Goal: Information Seeking & Learning: Learn about a topic

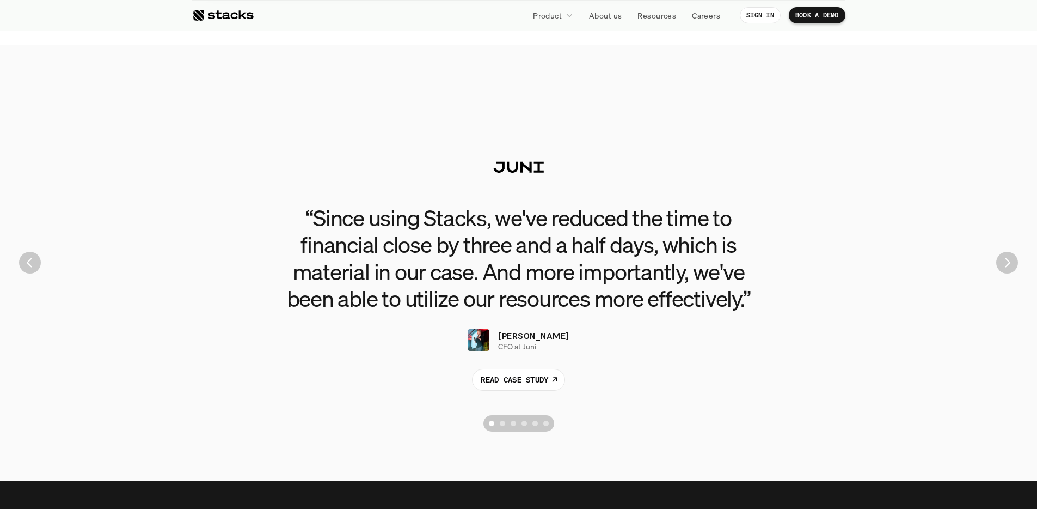
scroll to position [2381, 0]
click at [541, 378] on p "READ CASE STUDY" at bounding box center [515, 378] width 68 height 11
click at [1007, 270] on img "Next" at bounding box center [1007, 262] width 20 height 20
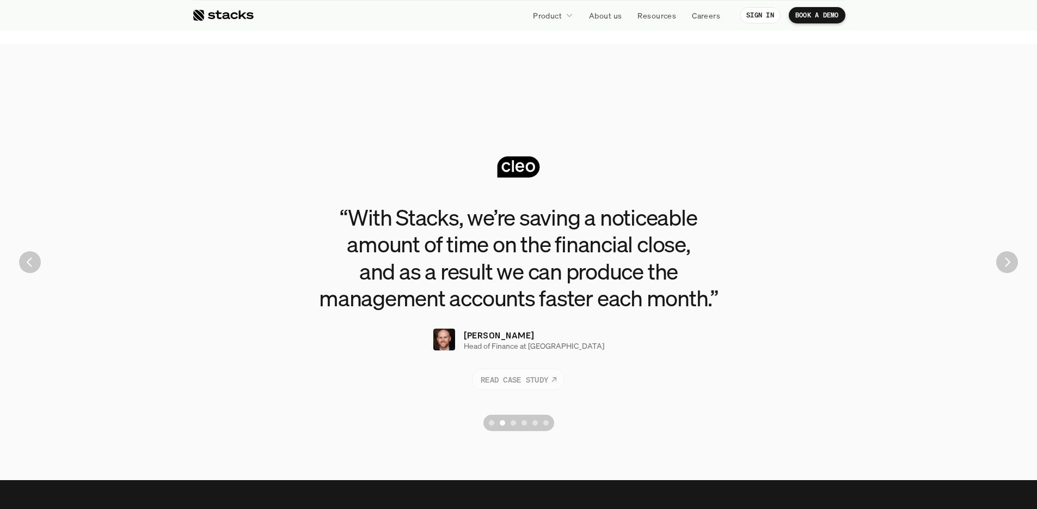
click at [509, 377] on p "READ CASE STUDY" at bounding box center [515, 378] width 68 height 11
click at [515, 421] on div "Scroll to page 3" at bounding box center [513, 422] width 5 height 5
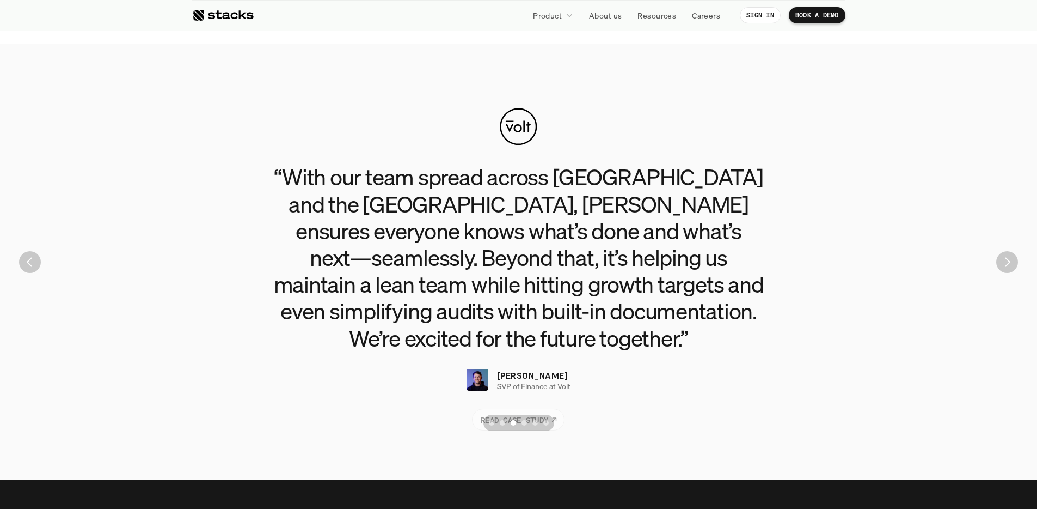
click at [519, 413] on p "READ CASE STUDY" at bounding box center [515, 418] width 68 height 11
click at [526, 426] on button "Scroll to page 4" at bounding box center [524, 422] width 11 height 16
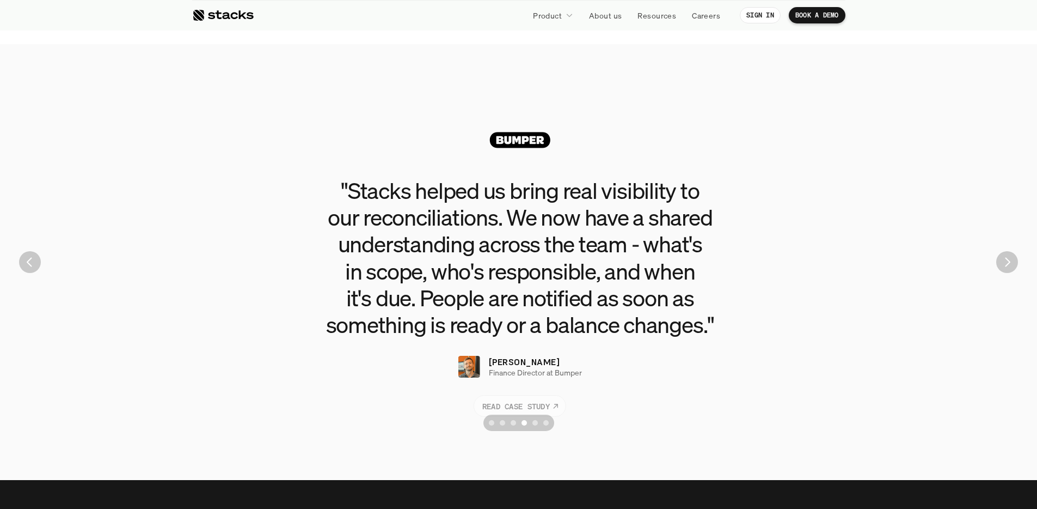
click at [518, 400] on p "READ CASE STUDY" at bounding box center [516, 405] width 68 height 11
click at [535, 423] on div "Scroll to page 5" at bounding box center [535, 422] width 5 height 5
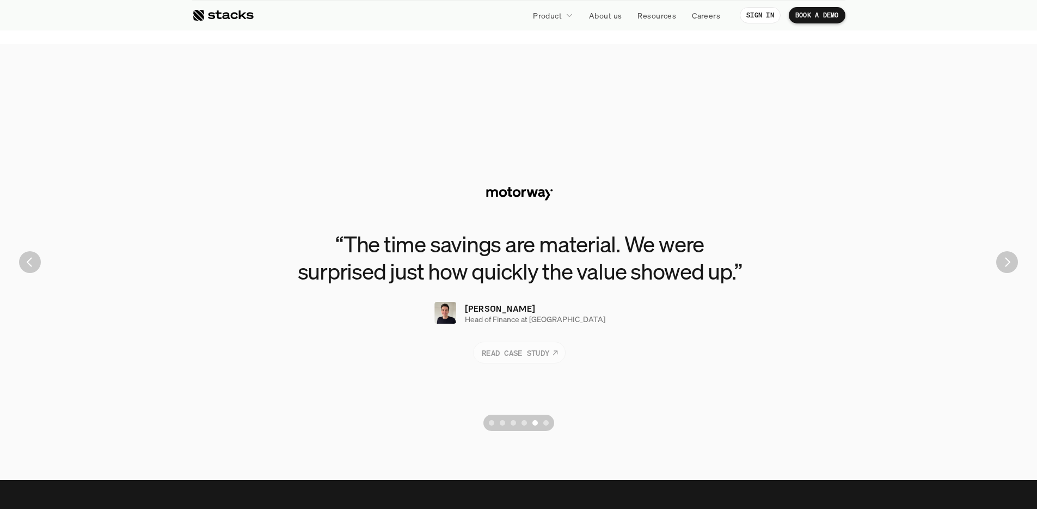
click at [538, 362] on link "READ CASE STUDY" at bounding box center [519, 352] width 93 height 22
click at [548, 423] on div "Scroll to page 6" at bounding box center [545, 422] width 5 height 5
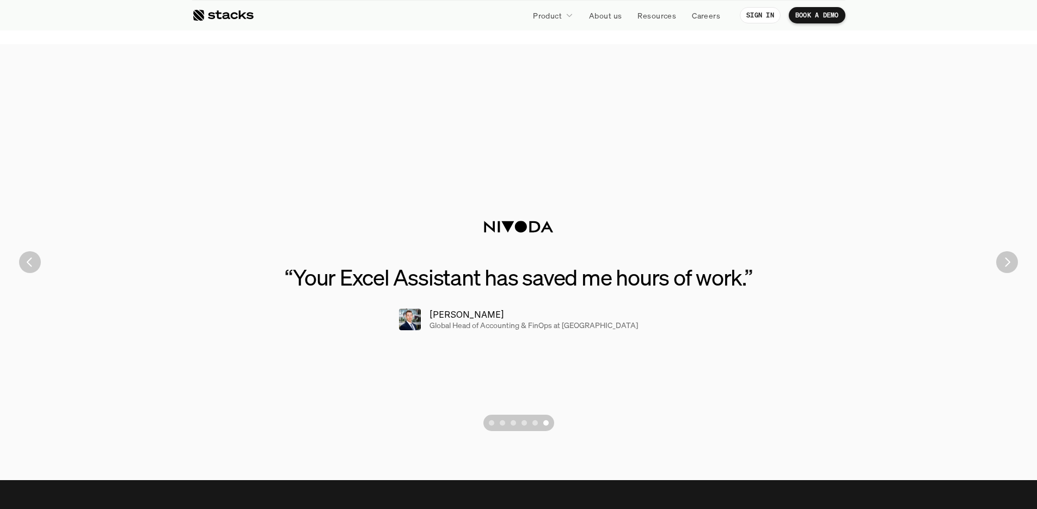
click at [487, 319] on p "Jean-Paul S." at bounding box center [467, 314] width 75 height 13
click at [481, 319] on p "Jean-Paul S." at bounding box center [467, 314] width 75 height 13
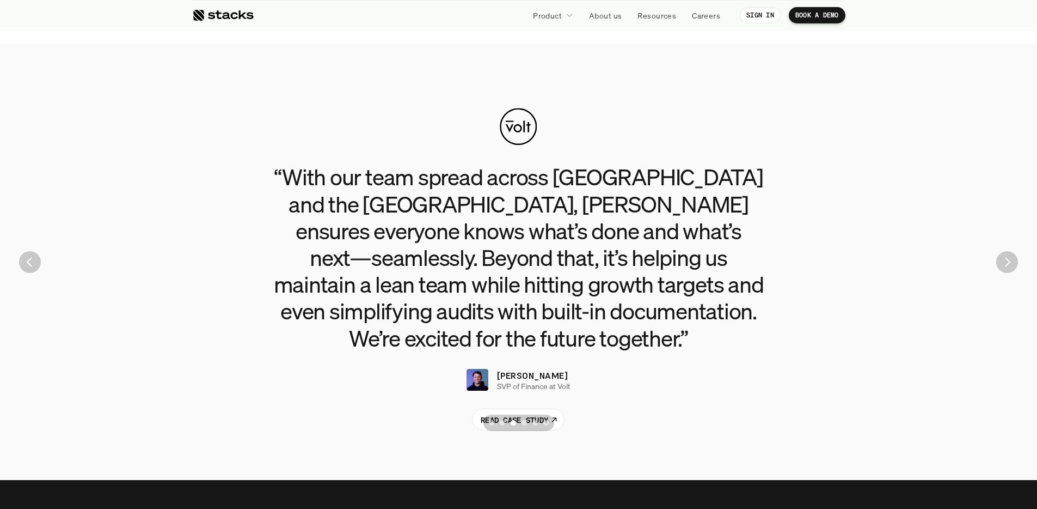
click at [547, 421] on div "Scroll to page 6" at bounding box center [545, 422] width 5 height 5
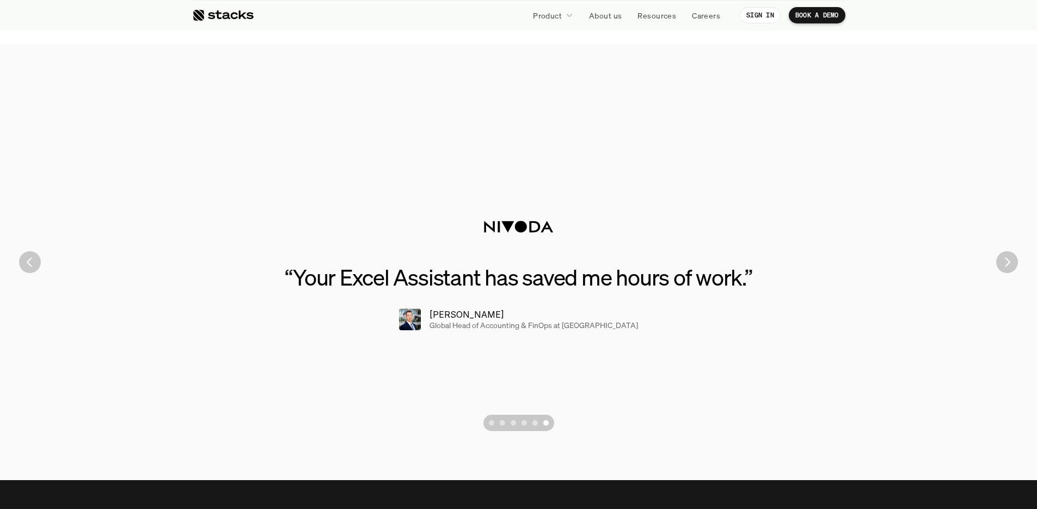
click at [475, 321] on p "Global Head of Accounting & FinOps at Nivoda" at bounding box center [534, 325] width 209 height 9
click at [598, 326] on p "Global Head of Accounting & FinOps at Nivoda" at bounding box center [534, 325] width 209 height 9
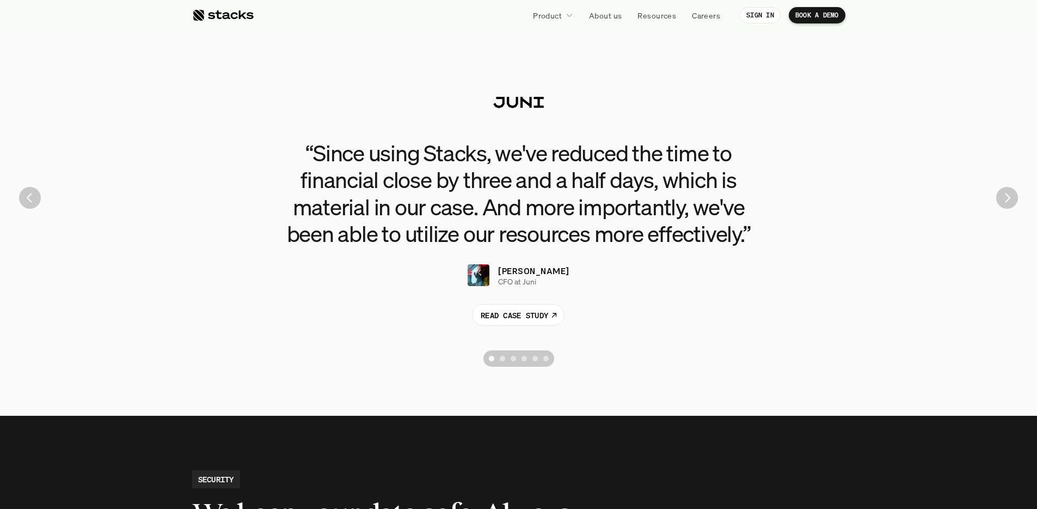
scroll to position [2446, 0]
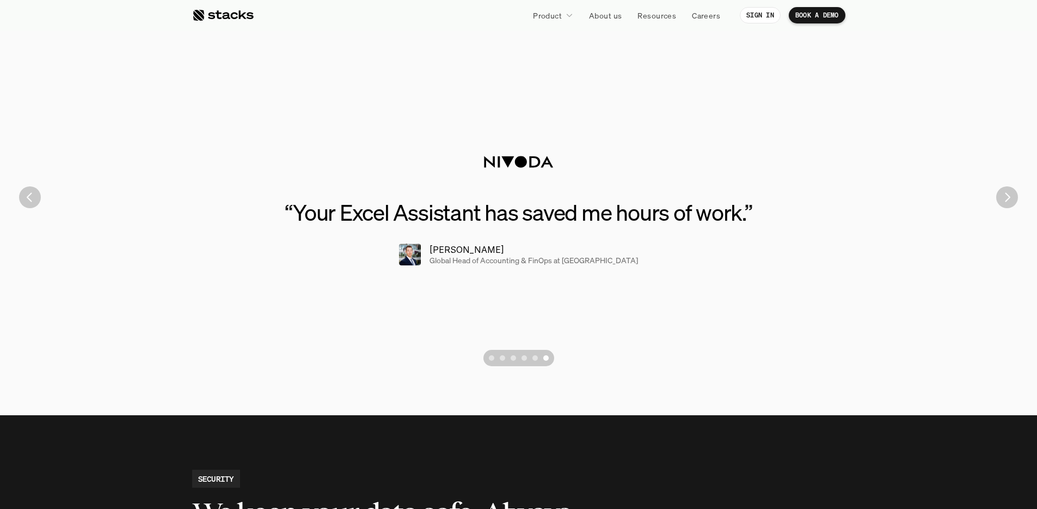
click at [188, 202] on div "“ Your Excel Assistant has saved me hours of work. ” Jean-Paul S. Global Head o…" at bounding box center [518, 197] width 1021 height 348
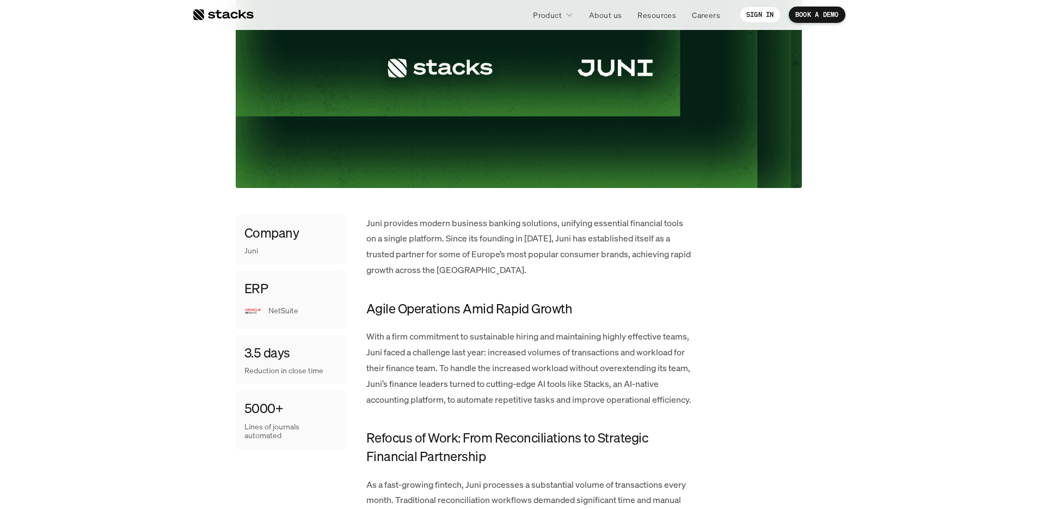
scroll to position [299, 0]
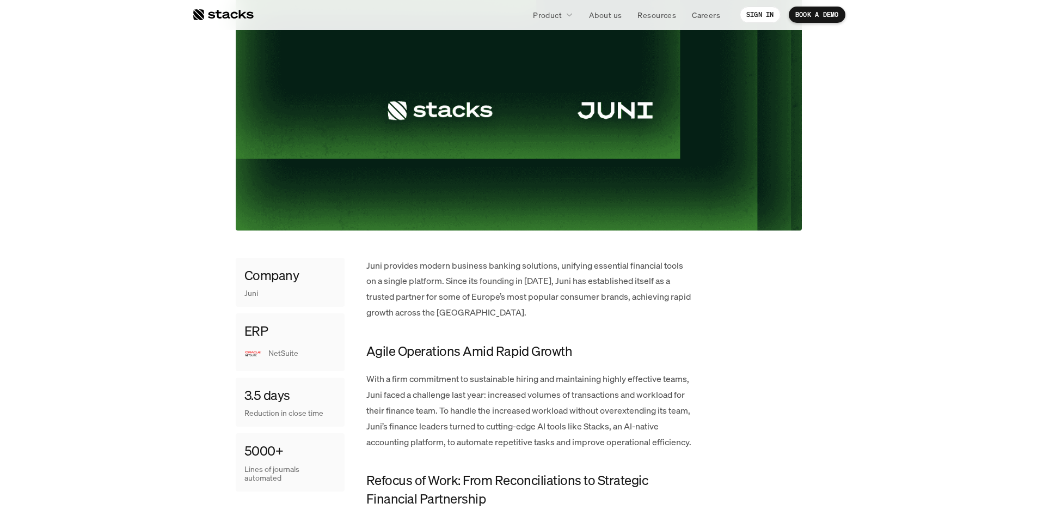
click at [219, 13] on div at bounding box center [223, 14] width 62 height 13
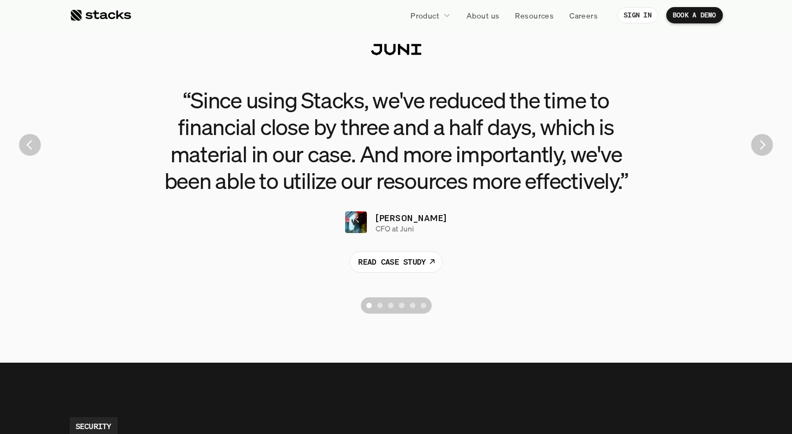
scroll to position [2384, 0]
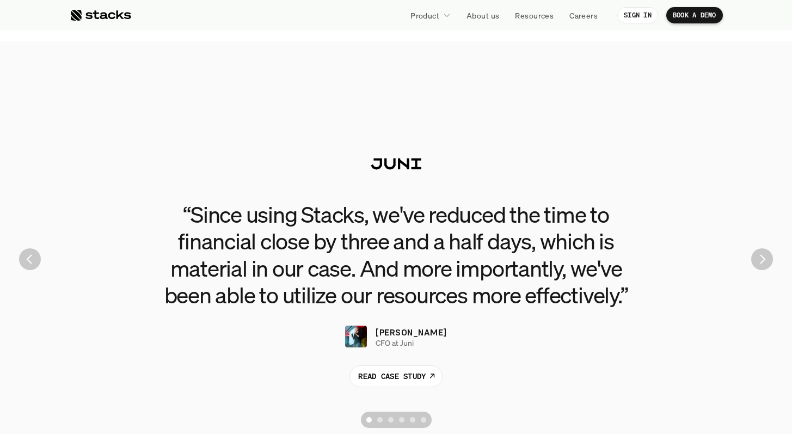
click at [384, 336] on div "Ruben A. CFO at Juni" at bounding box center [395, 337] width 101 height 22
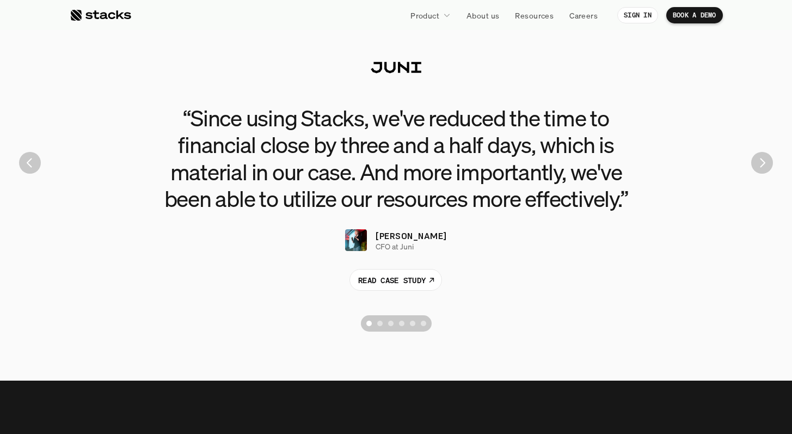
scroll to position [2517, 0]
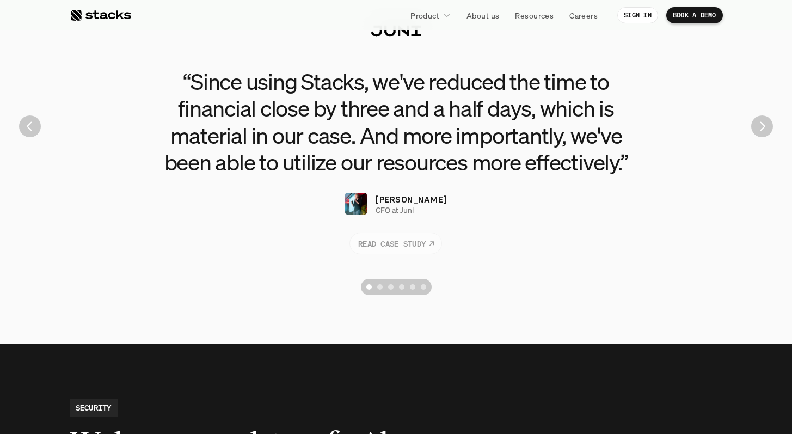
click at [383, 241] on p "READ CASE STUDY" at bounding box center [392, 242] width 68 height 11
click at [380, 285] on div "Scroll to page 2" at bounding box center [379, 286] width 5 height 5
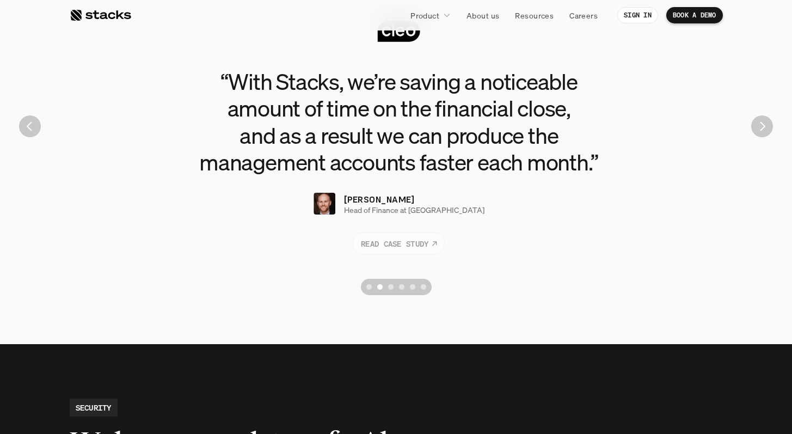
click at [391, 246] on p "READ CASE STUDY" at bounding box center [396, 242] width 68 height 11
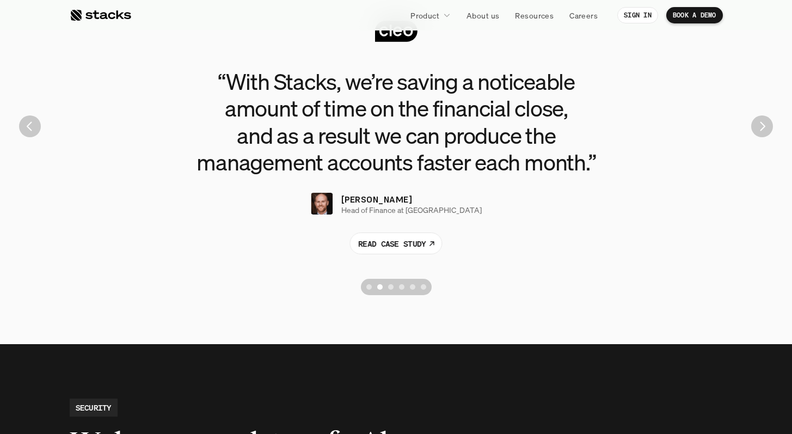
click at [390, 286] on div "Scroll to page 3" at bounding box center [390, 286] width 5 height 5
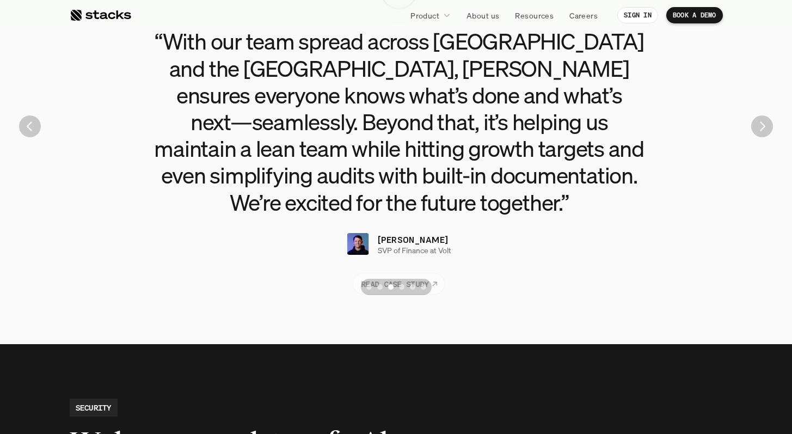
click at [403, 278] on p "READ CASE STUDY" at bounding box center [396, 283] width 68 height 11
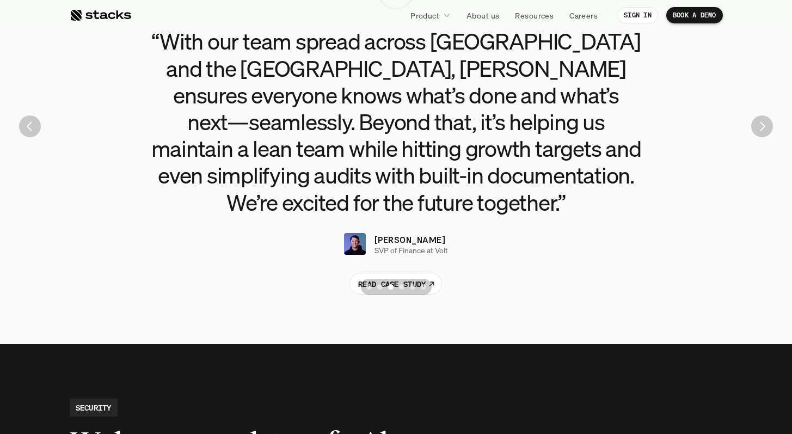
click at [401, 284] on div "Scroll to page 4" at bounding box center [401, 286] width 5 height 5
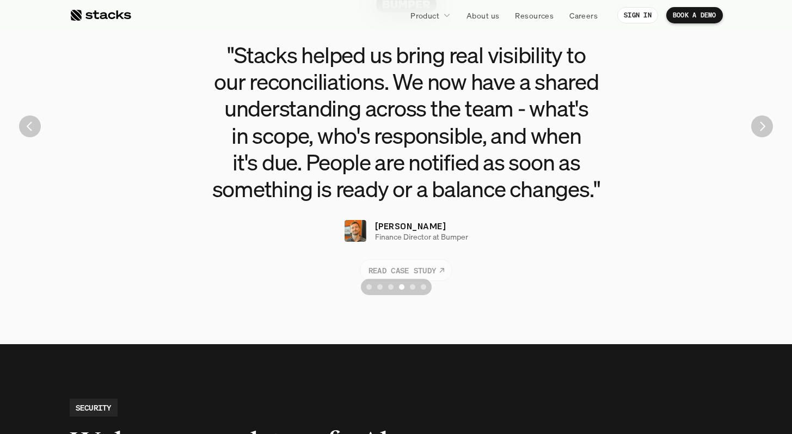
click at [397, 265] on p "READ CASE STUDY" at bounding box center [403, 270] width 68 height 11
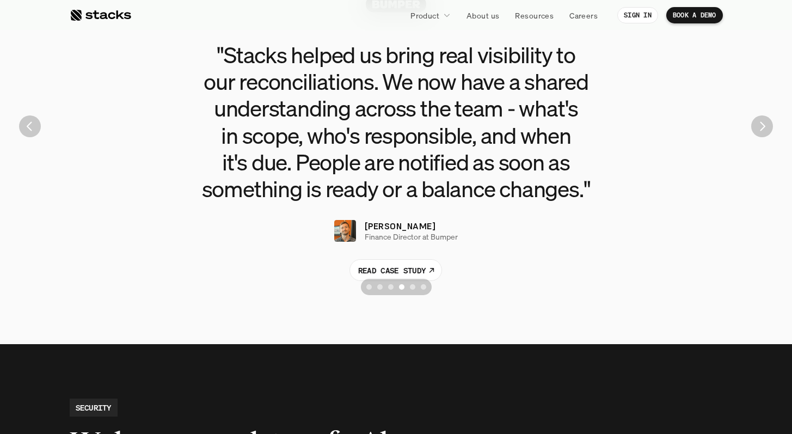
click at [409, 290] on button "Scroll to page 5" at bounding box center [412, 287] width 11 height 16
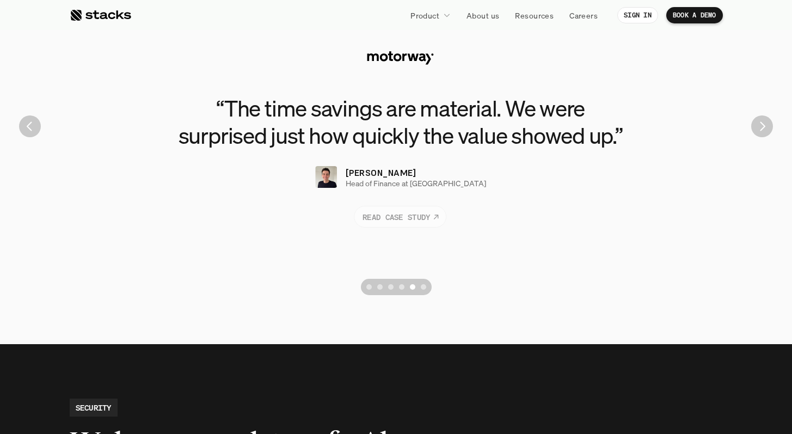
click at [389, 215] on p "READ CASE STUDY" at bounding box center [397, 216] width 68 height 11
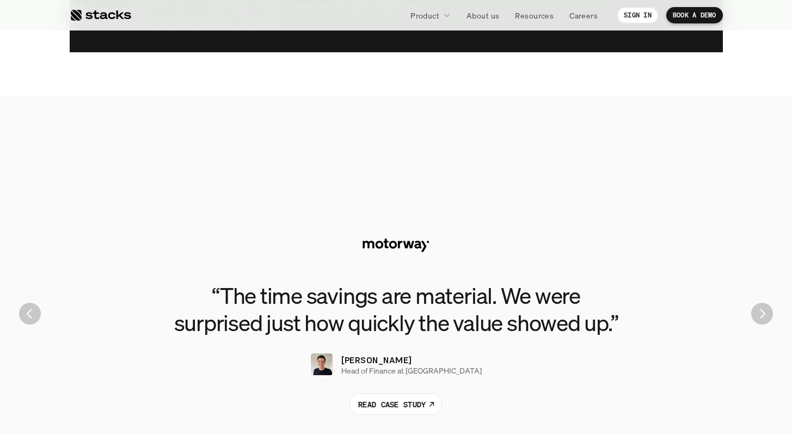
scroll to position [2199, 0]
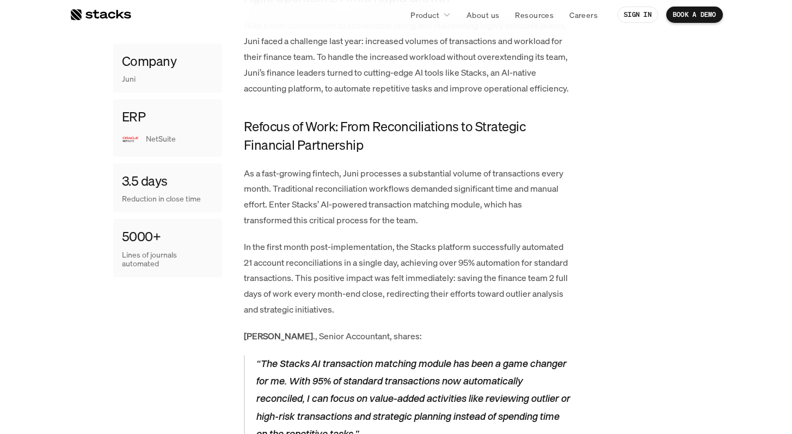
scroll to position [787, 0]
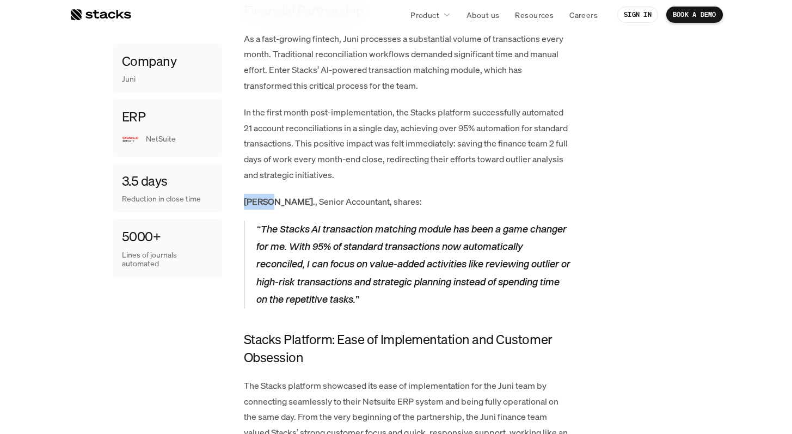
drag, startPoint x: 268, startPoint y: 200, endPoint x: 240, endPoint y: 199, distance: 28.9
copy strong "[PERSON_NAME]"
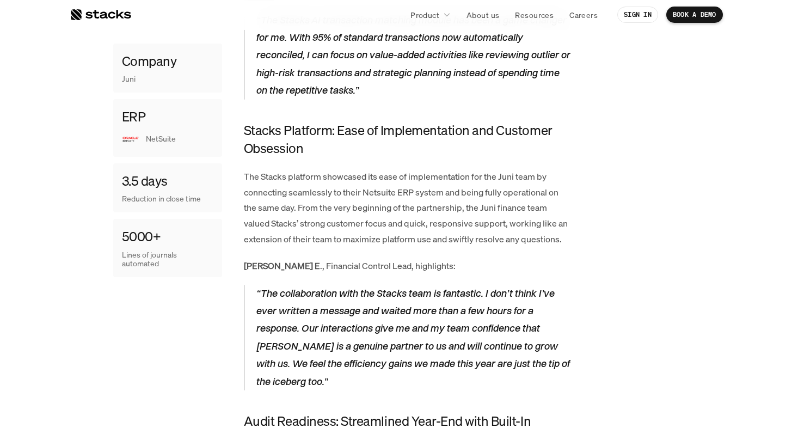
scroll to position [996, 0]
click at [259, 264] on strong "[PERSON_NAME] E" at bounding box center [282, 265] width 76 height 12
click at [259, 264] on strong "Dionne E" at bounding box center [282, 265] width 76 height 12
copy strong "Dionne"
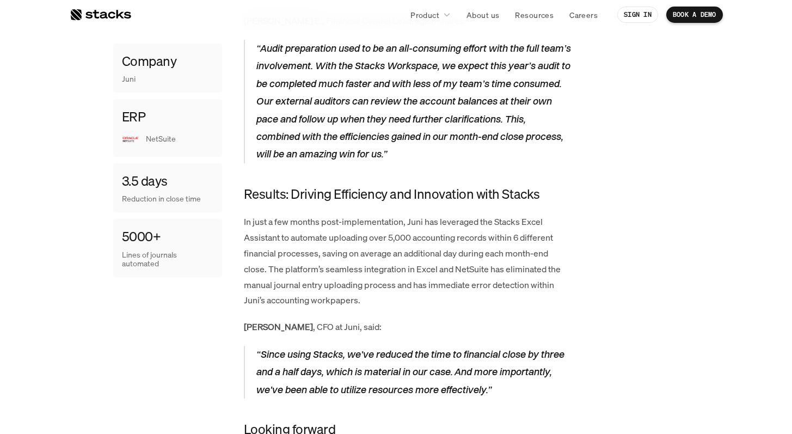
scroll to position [1671, 0]
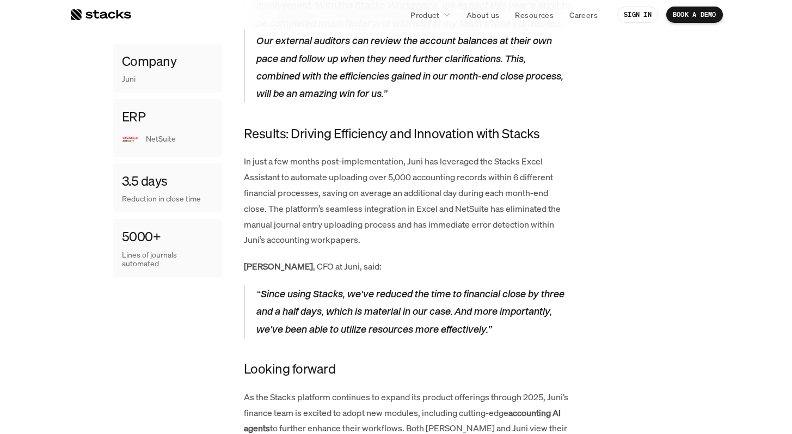
click at [256, 264] on strong "[PERSON_NAME]" at bounding box center [278, 266] width 69 height 12
copy strong "Ruben"
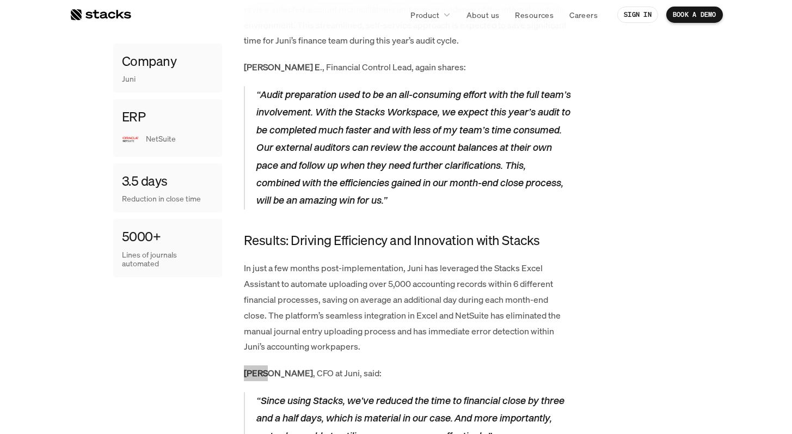
scroll to position [1455, 0]
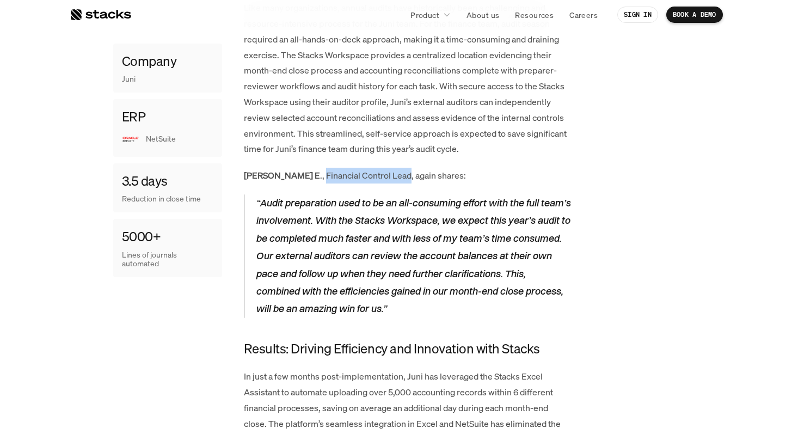
drag, startPoint x: 285, startPoint y: 174, endPoint x: 369, endPoint y: 173, distance: 83.3
click at [369, 173] on p "Dionne E ., Financial Control Lead, again shares:" at bounding box center [407, 176] width 327 height 16
copy p "Financial Control Lead"
click at [246, 174] on strong "Dionne E" at bounding box center [282, 175] width 76 height 12
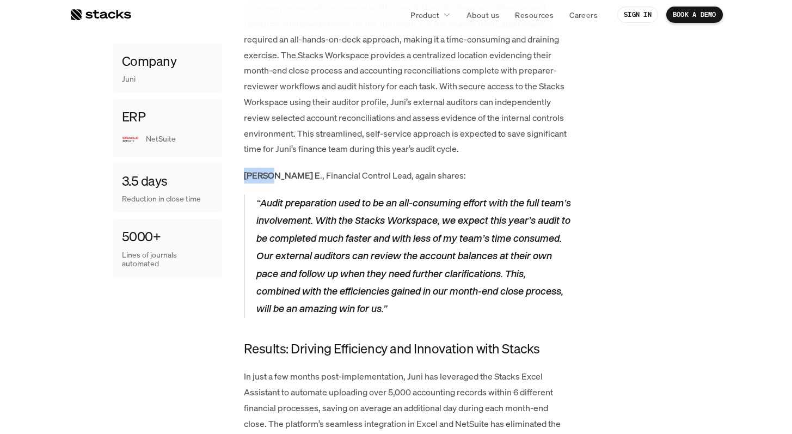
copy strong "Dionne"
click at [245, 172] on strong "Dionne E" at bounding box center [282, 175] width 76 height 12
drag, startPoint x: 254, startPoint y: 171, endPoint x: 356, endPoint y: 169, distance: 101.3
click at [356, 169] on p "Dionne E ., Financial Control Lead, again shares:" at bounding box center [407, 176] width 327 height 16
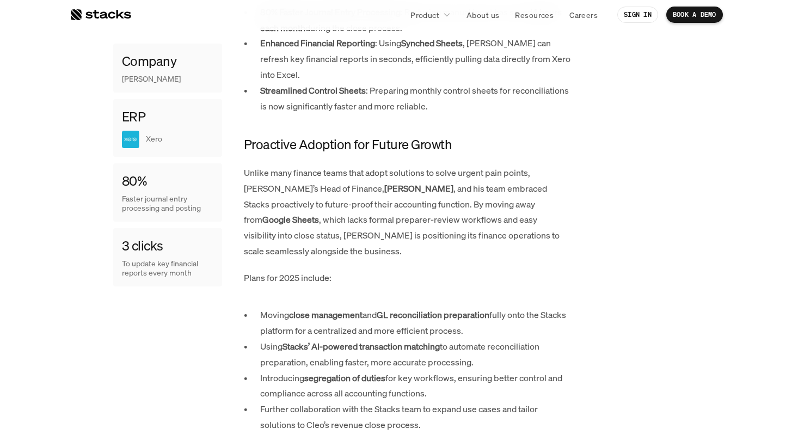
scroll to position [828, 0]
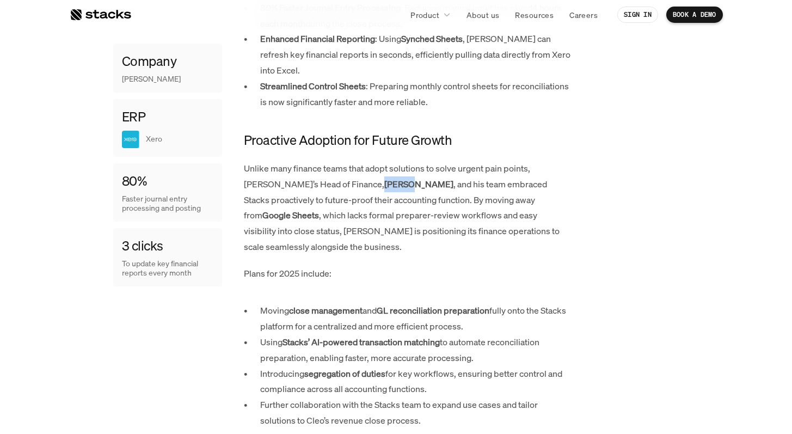
drag, startPoint x: 311, startPoint y: 168, endPoint x: 339, endPoint y: 167, distance: 27.2
click at [384, 178] on strong "[PERSON_NAME]" at bounding box center [418, 184] width 69 height 12
copy strong "[PERSON_NAME]"
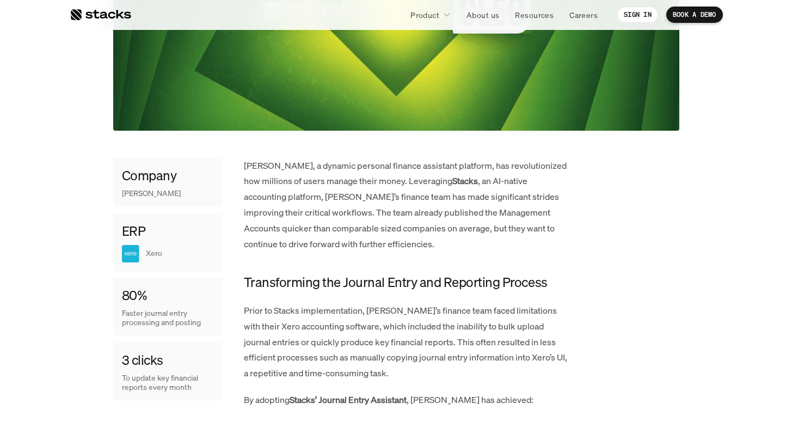
scroll to position [455, 0]
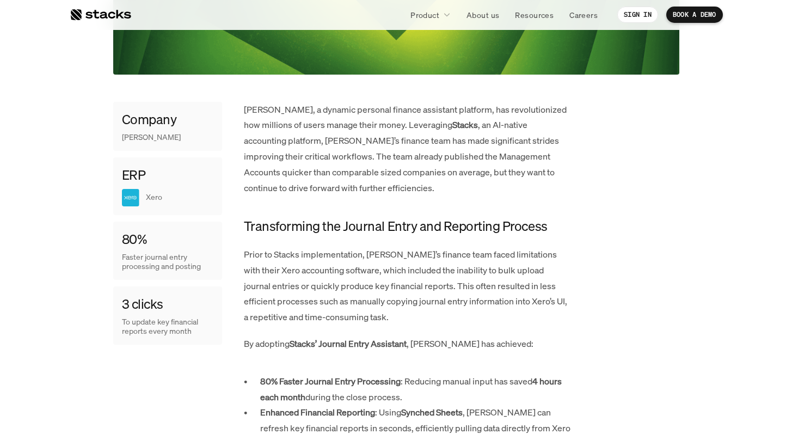
click at [252, 111] on p "Cleo, a dynamic personal finance assistant platform, has revolutionized how mil…" at bounding box center [407, 149] width 327 height 94
click at [131, 136] on p "Cleo" at bounding box center [151, 137] width 59 height 9
click at [253, 109] on p "Cleo, a dynamic personal finance assistant platform, has revolutionized how mil…" at bounding box center [407, 149] width 327 height 94
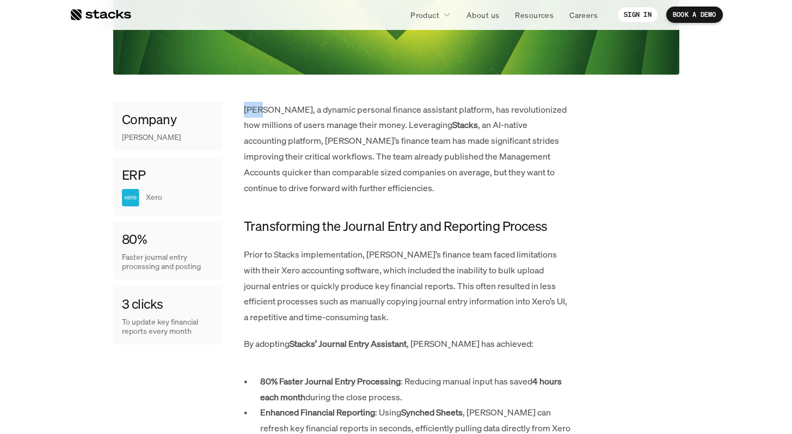
copy p "Cleo"
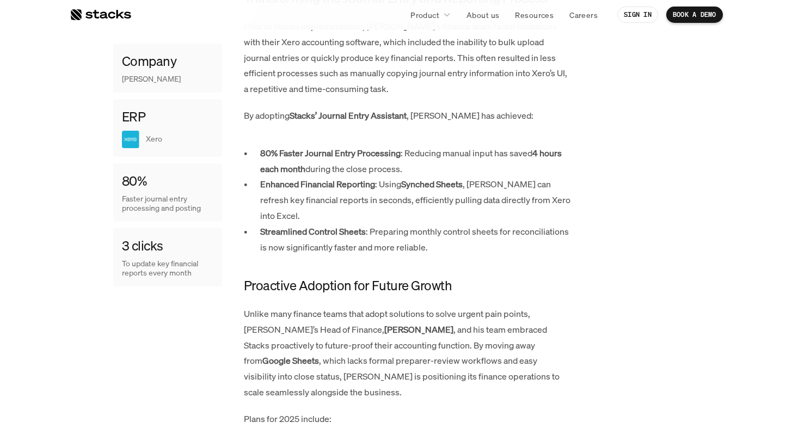
scroll to position [466, 0]
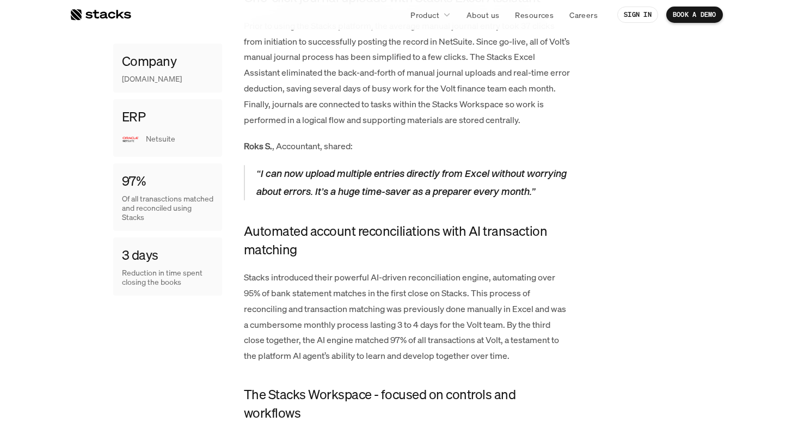
scroll to position [1278, 0]
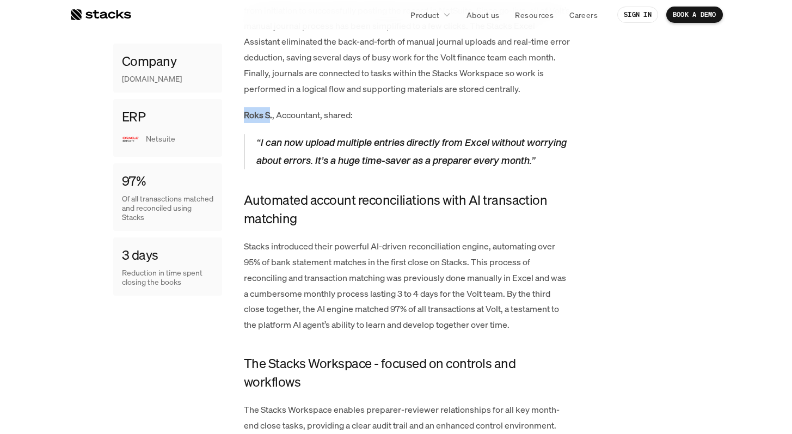
drag, startPoint x: 268, startPoint y: 116, endPoint x: 243, endPoint y: 114, distance: 25.1
click at [244, 114] on strong "Roks S." at bounding box center [258, 115] width 28 height 12
copy strong "Roks S"
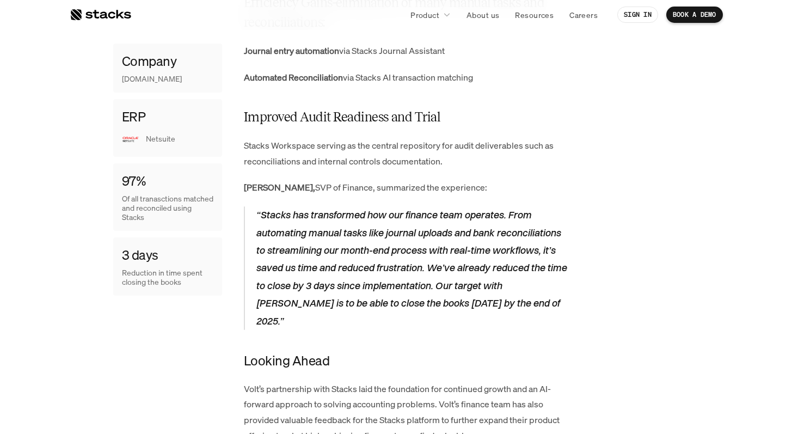
scroll to position [1981, 0]
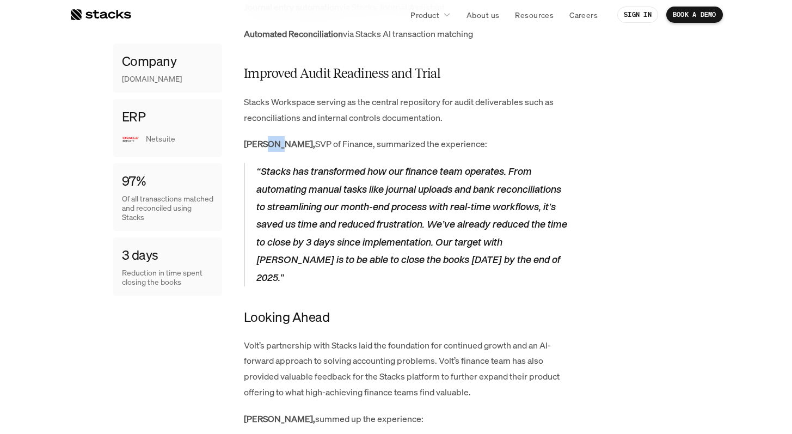
drag, startPoint x: 280, startPoint y: 158, endPoint x: 266, endPoint y: 158, distance: 13.6
click at [266, 150] on strong "[PERSON_NAME]," at bounding box center [279, 144] width 71 height 12
click at [253, 150] on strong "[PERSON_NAME]," at bounding box center [279, 144] width 71 height 12
copy strong "[PERSON_NAME]"
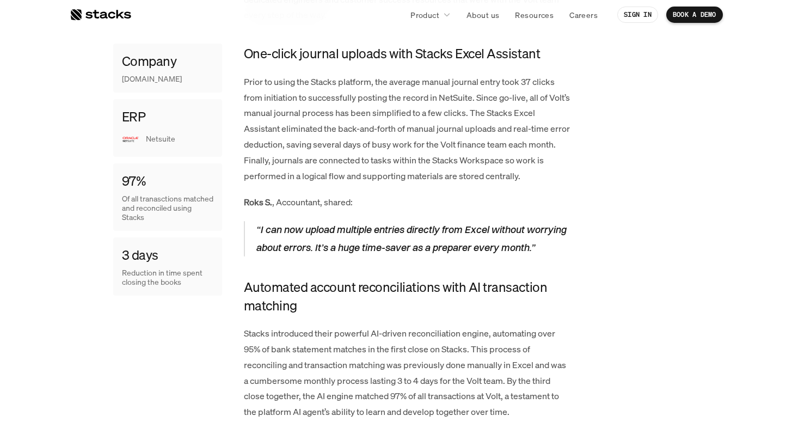
scroll to position [1180, 0]
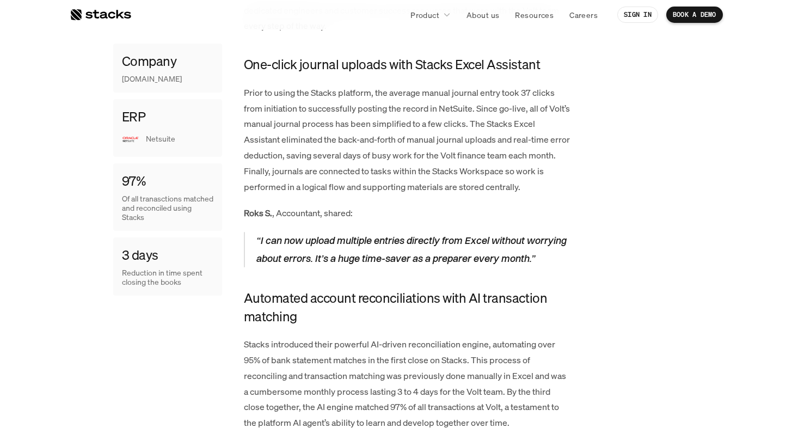
click at [294, 216] on p "Roks S. , Accountant, shared:" at bounding box center [407, 213] width 327 height 16
copy p "Accountant"
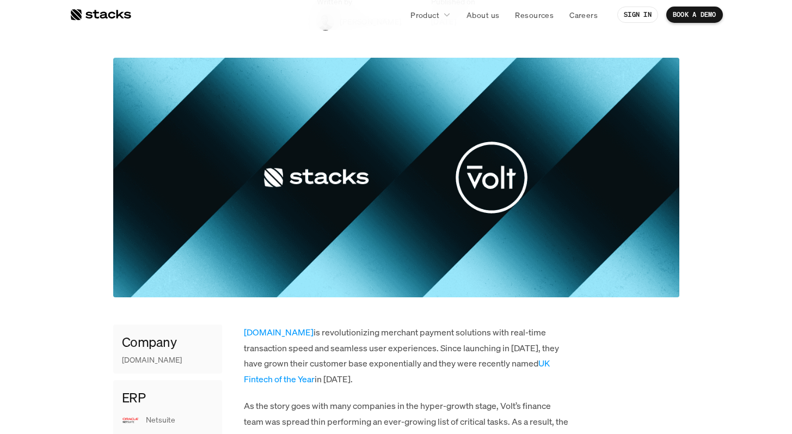
scroll to position [85, 0]
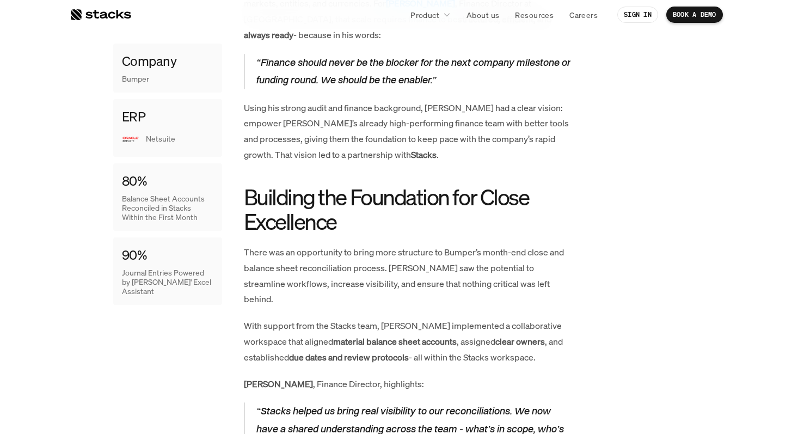
scroll to position [490, 0]
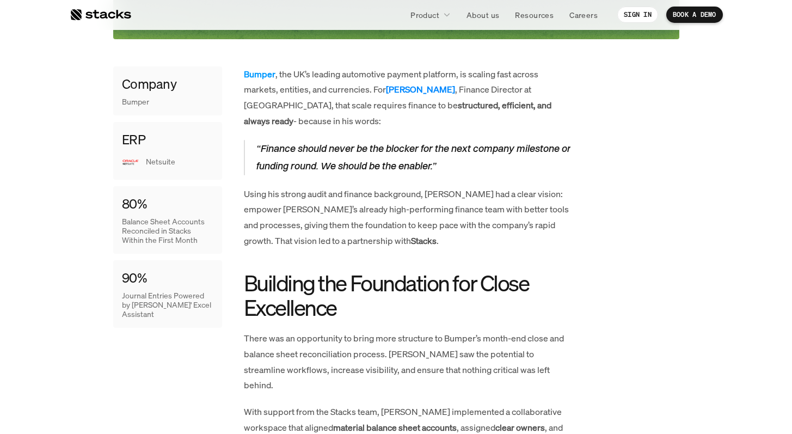
click at [411, 89] on strong "[PERSON_NAME]" at bounding box center [420, 89] width 69 height 12
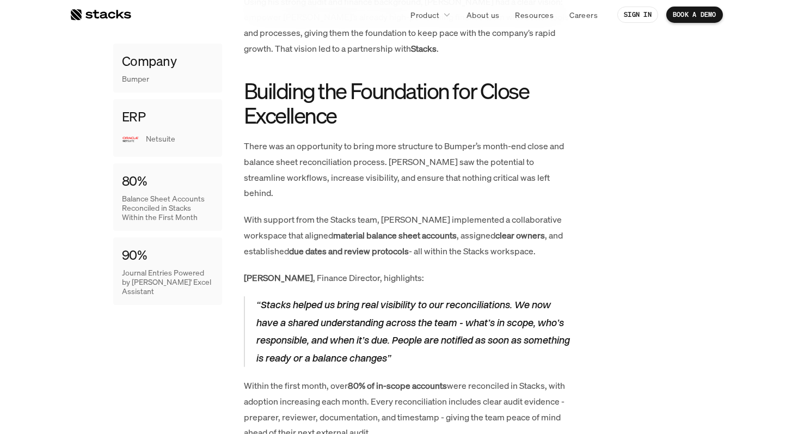
scroll to position [806, 0]
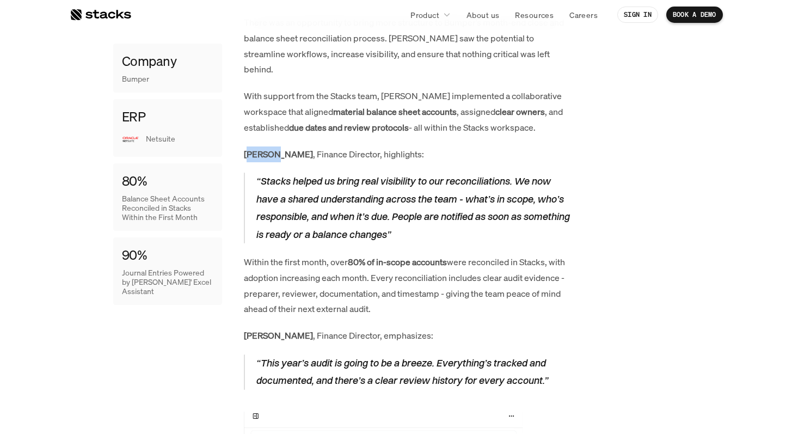
drag, startPoint x: 266, startPoint y: 139, endPoint x: 250, endPoint y: 138, distance: 15.3
click at [250, 148] on strong "[PERSON_NAME]" at bounding box center [278, 154] width 69 height 12
click at [249, 148] on strong "[PERSON_NAME]" at bounding box center [278, 154] width 69 height 12
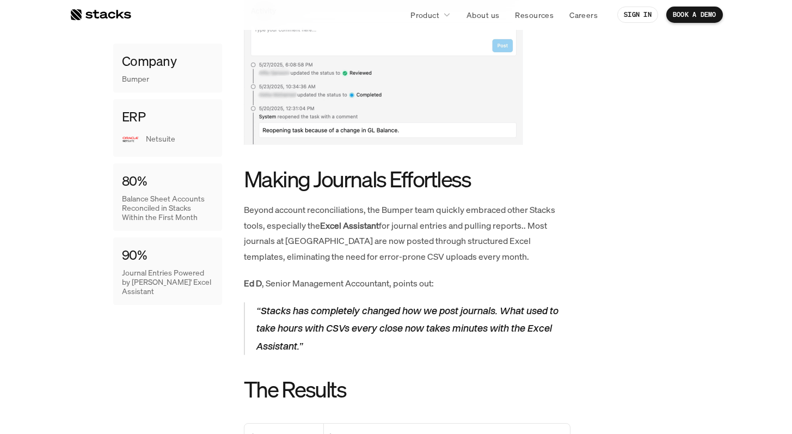
scroll to position [1400, 0]
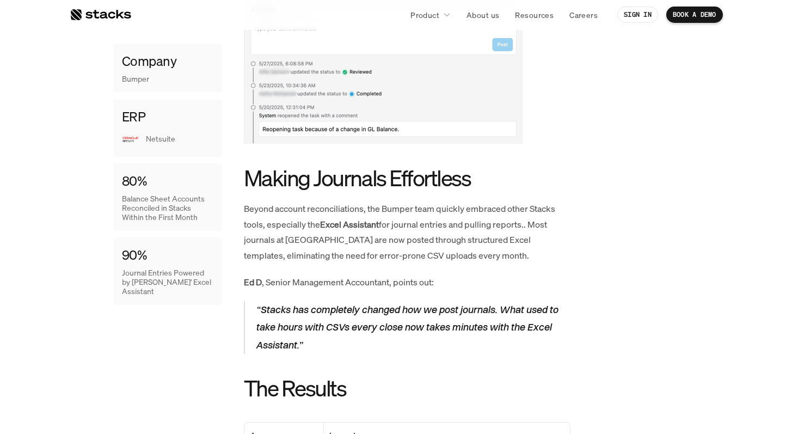
click at [249, 276] on strong "Ed D" at bounding box center [253, 282] width 18 height 12
copy strong "Ed"
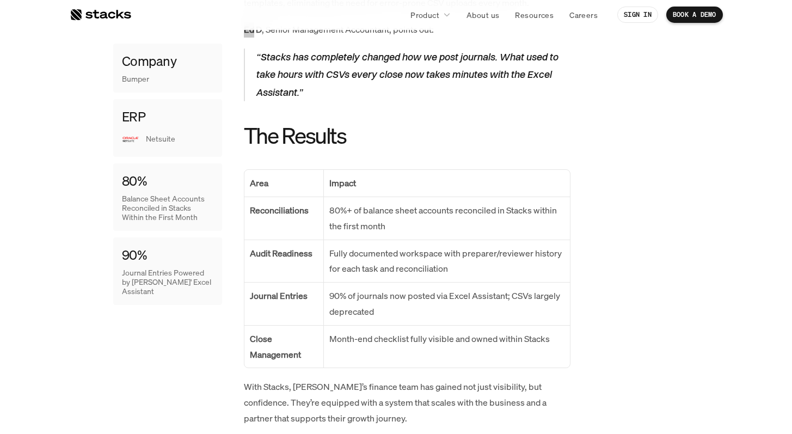
scroll to position [1272, 0]
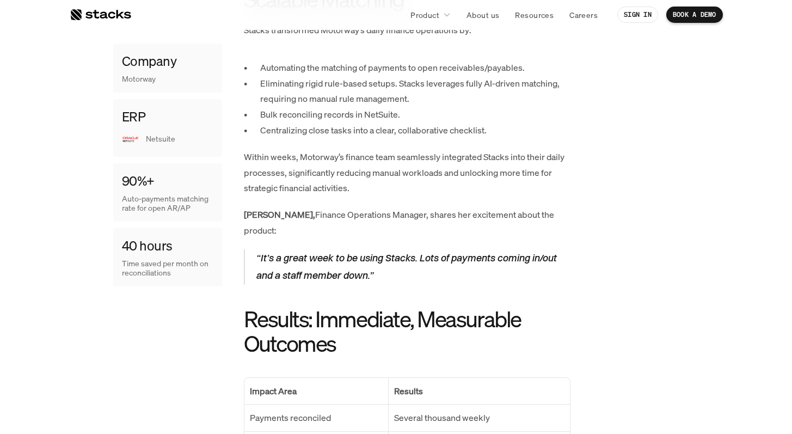
scroll to position [926, 0]
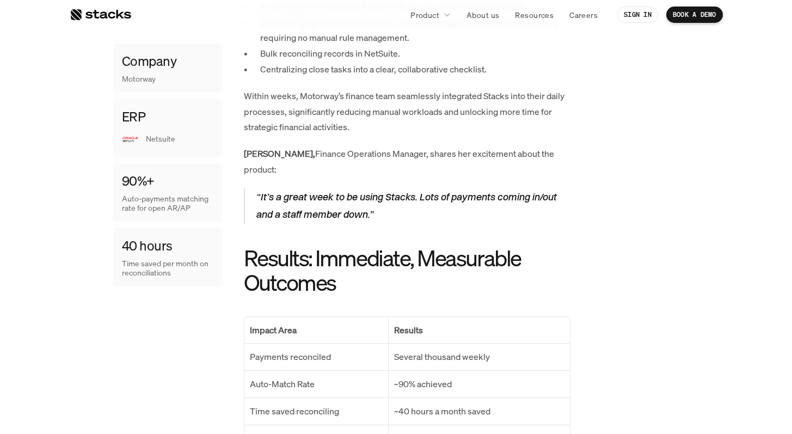
click at [253, 154] on strong "Kate H.," at bounding box center [279, 154] width 71 height 12
copy strong "Kate"
drag, startPoint x: 277, startPoint y: 151, endPoint x: 387, endPoint y: 149, distance: 110.0
click at [387, 149] on p "Kate H., Finance Operations Manager, shares her excitement about the product:" at bounding box center [407, 162] width 327 height 32
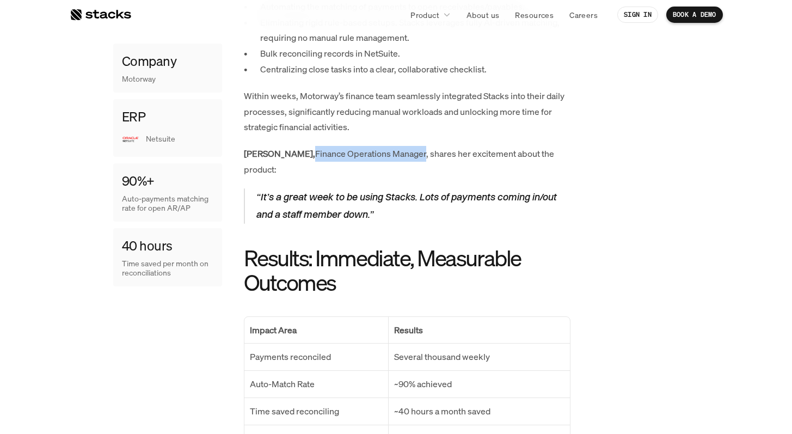
copy p "Finance Operations Manager"
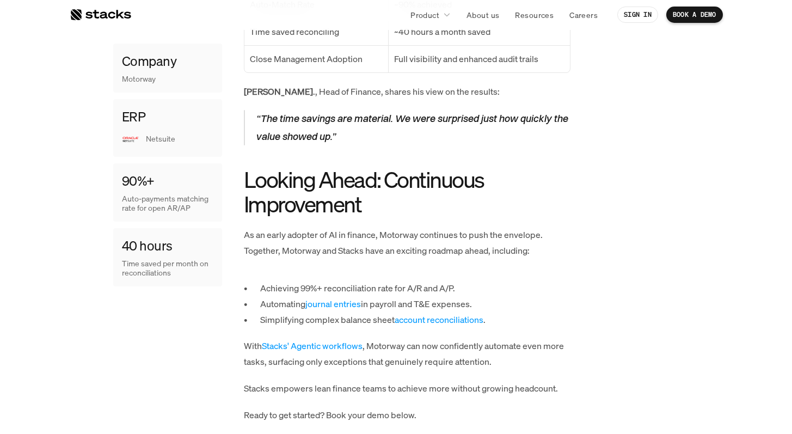
scroll to position [1309, 0]
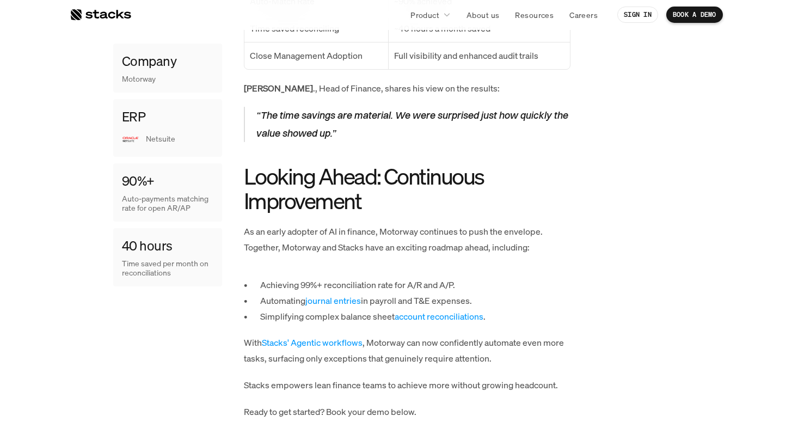
click at [255, 82] on strong "Jack N" at bounding box center [278, 88] width 69 height 12
copy strong "Jack"
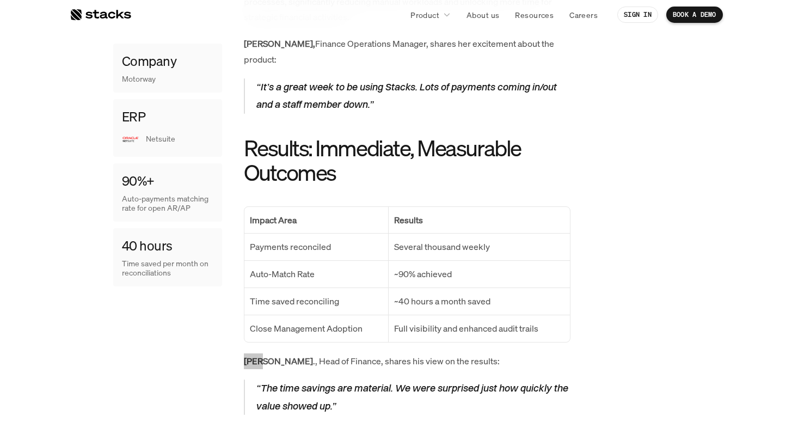
scroll to position [1036, 0]
drag, startPoint x: 276, startPoint y: 344, endPoint x: 338, endPoint y: 341, distance: 61.6
click at [338, 353] on p "Jack N ., Head of Finance, shares his view on the results:" at bounding box center [407, 361] width 327 height 16
copy p "Head of Finance"
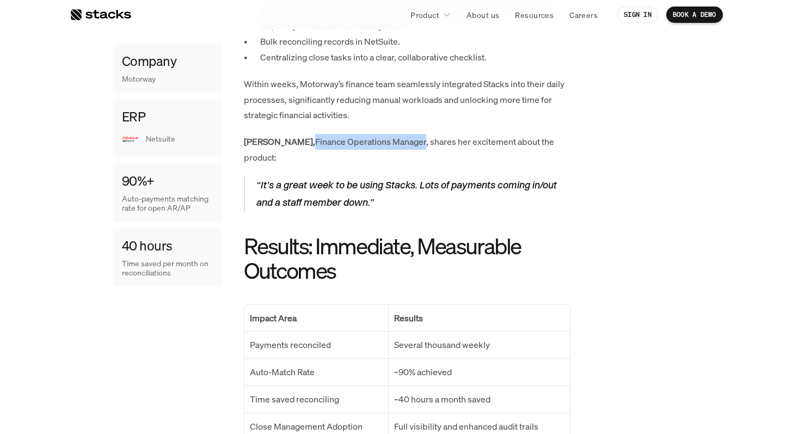
drag, startPoint x: 284, startPoint y: 139, endPoint x: 386, endPoint y: 137, distance: 102.4
click at [386, 137] on p "Kate H., Finance Operations Manager, shares her excitement about the product:" at bounding box center [407, 150] width 327 height 32
copy p "Finance Operations Manager"
click at [347, 139] on p "Kate H., Finance Operations Manager, shares her excitement about the product:" at bounding box center [407, 150] width 327 height 32
drag, startPoint x: 247, startPoint y: 139, endPoint x: 386, endPoint y: 138, distance: 139.4
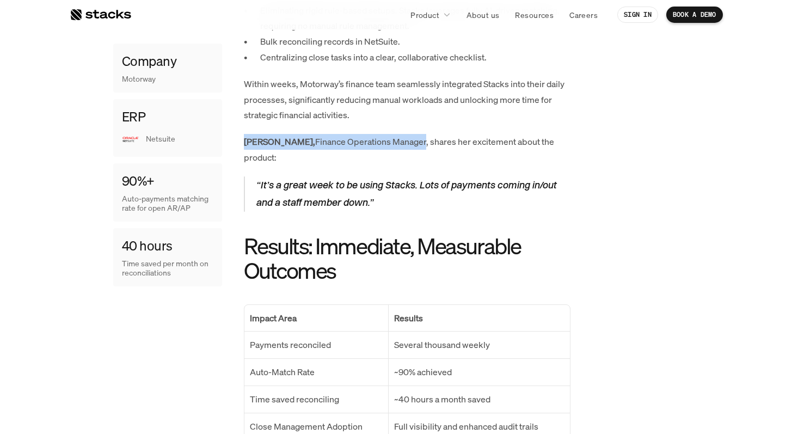
click at [386, 138] on div "Company Motorway ERP Netsuite 90%+ Auto-payments matching rate for open AR/AP 4…" at bounding box center [396, 204] width 566 height 1172
copy p "Kate H., Finance Operations Manager"
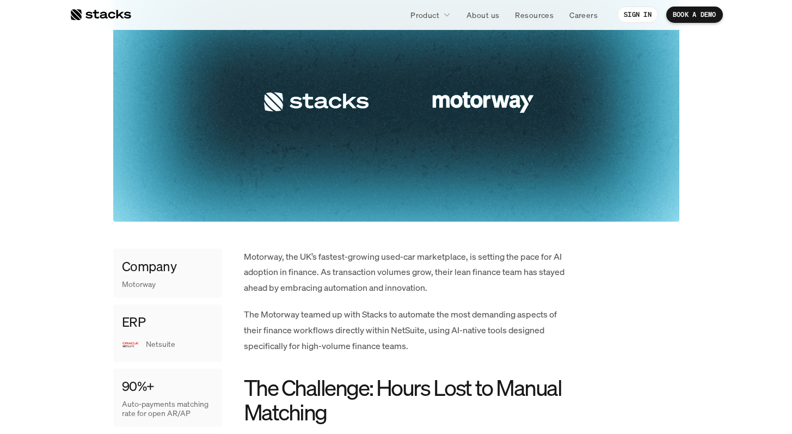
scroll to position [372, 0]
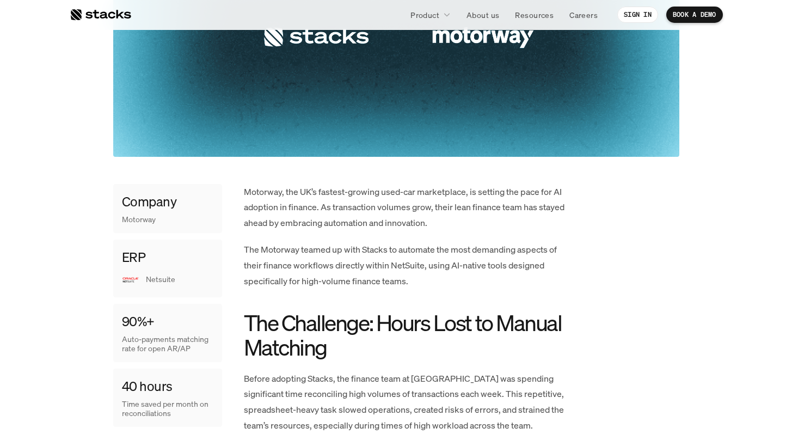
click at [265, 195] on p "Motorway, the UK’s fastest-growing used-car marketplace, is setting the pace fo…" at bounding box center [407, 207] width 327 height 47
copy p "Motorway"
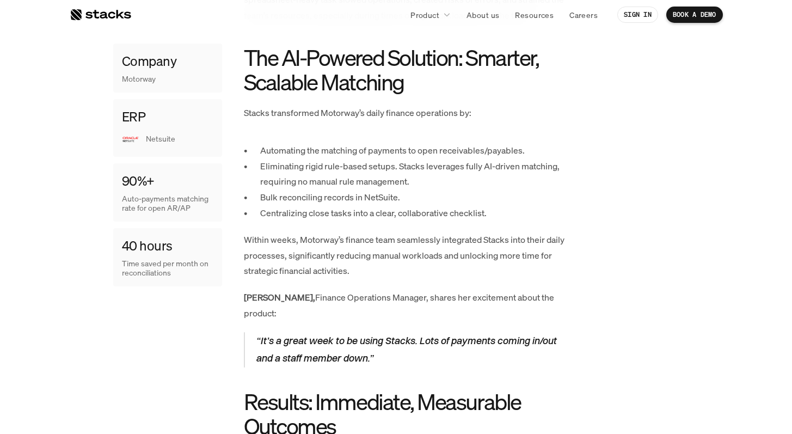
scroll to position [790, 0]
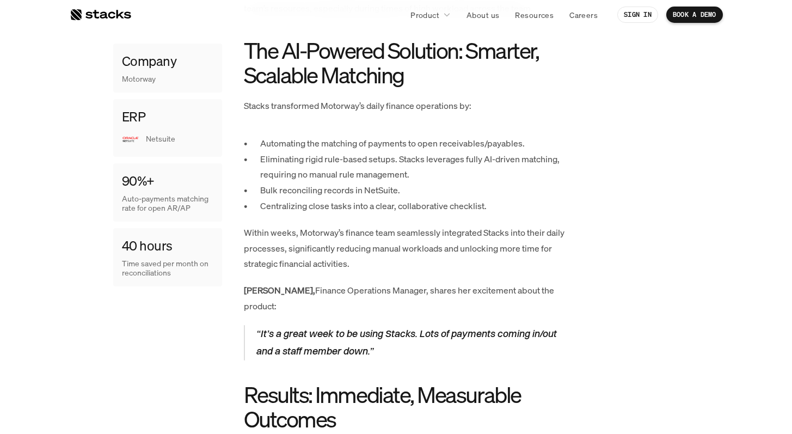
click at [252, 290] on strong "Kate H.," at bounding box center [279, 290] width 71 height 12
drag, startPoint x: 268, startPoint y: 289, endPoint x: 246, endPoint y: 289, distance: 22.3
click at [246, 289] on strong "Kate H.," at bounding box center [279, 290] width 71 height 12
copy strong "Kate H"
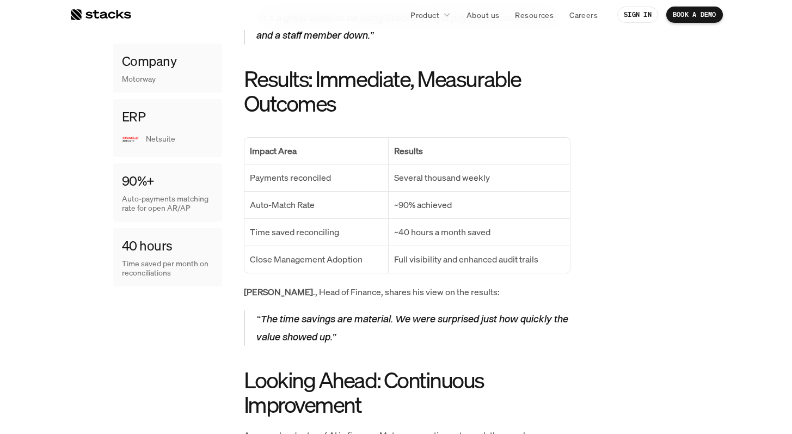
scroll to position [1254, 0]
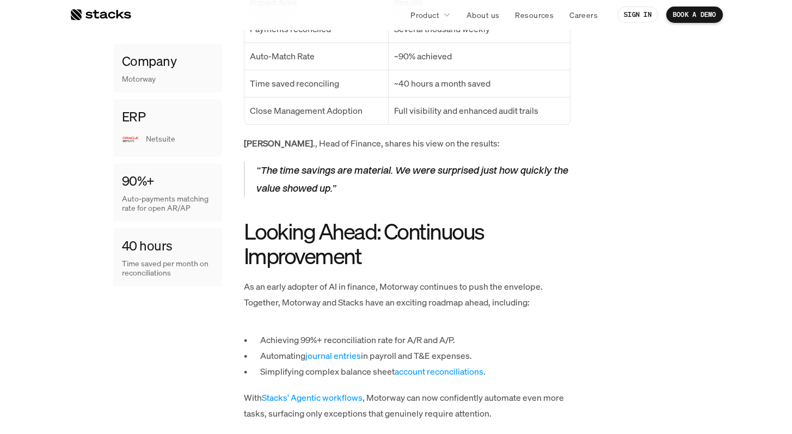
click at [252, 137] on strong "Jack N" at bounding box center [278, 143] width 69 height 12
copy strong "Jack"
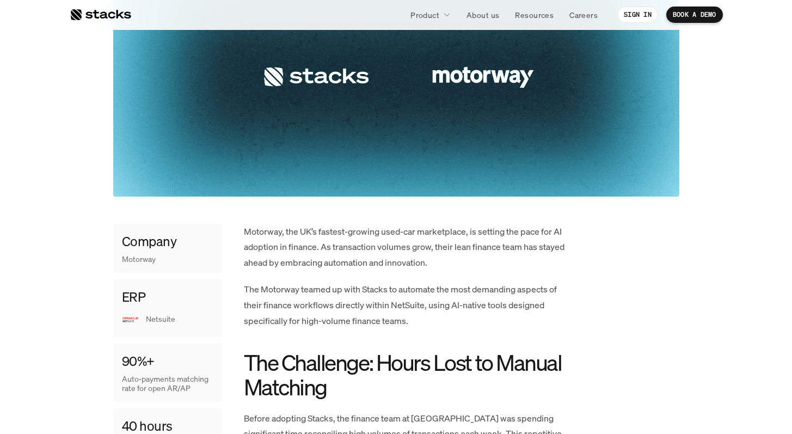
scroll to position [115, 0]
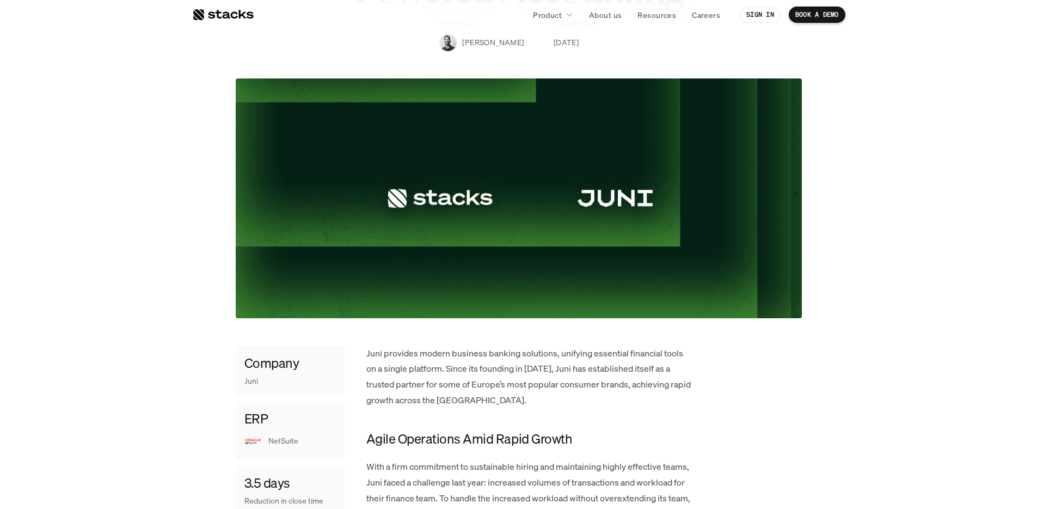
scroll to position [213, 0]
